Goal: Find specific page/section: Locate a particular part of the current website

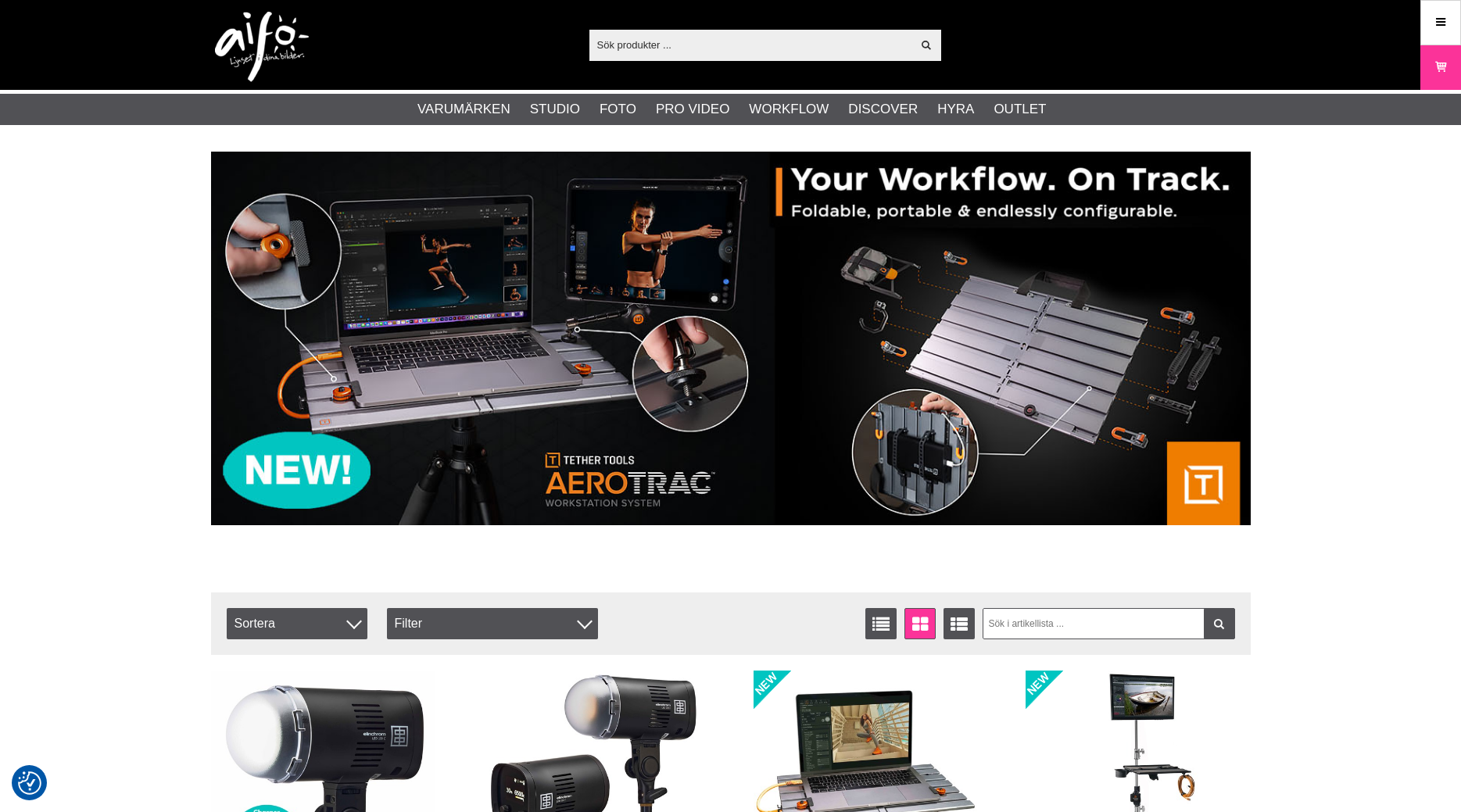
click at [676, 36] on input "text" at bounding box center [751, 44] width 323 height 23
paste input "LAS82207R"
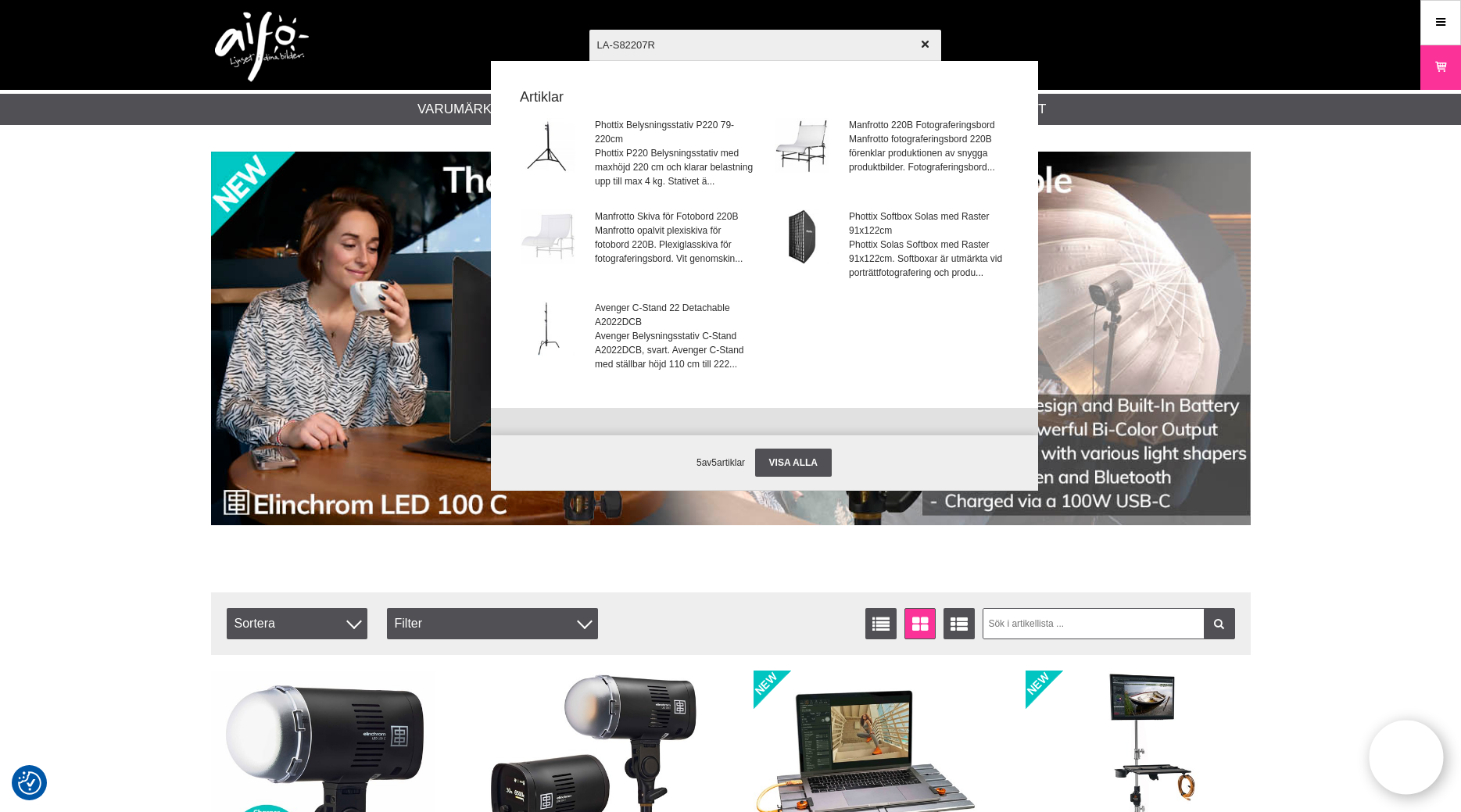
type input "LA-82207R"
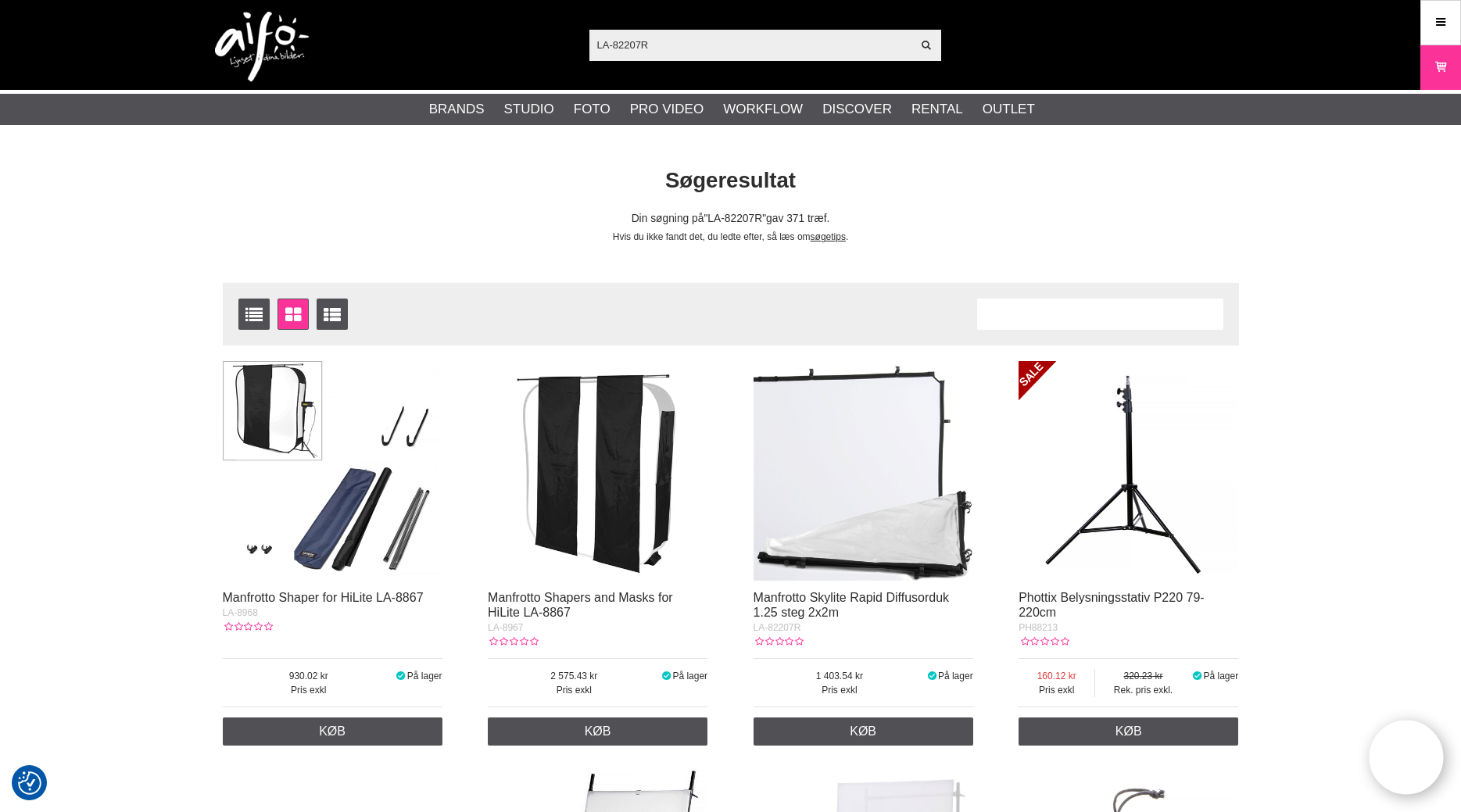
click at [840, 492] on img at bounding box center [863, 471] width 220 height 220
